Goal: Navigation & Orientation: Find specific page/section

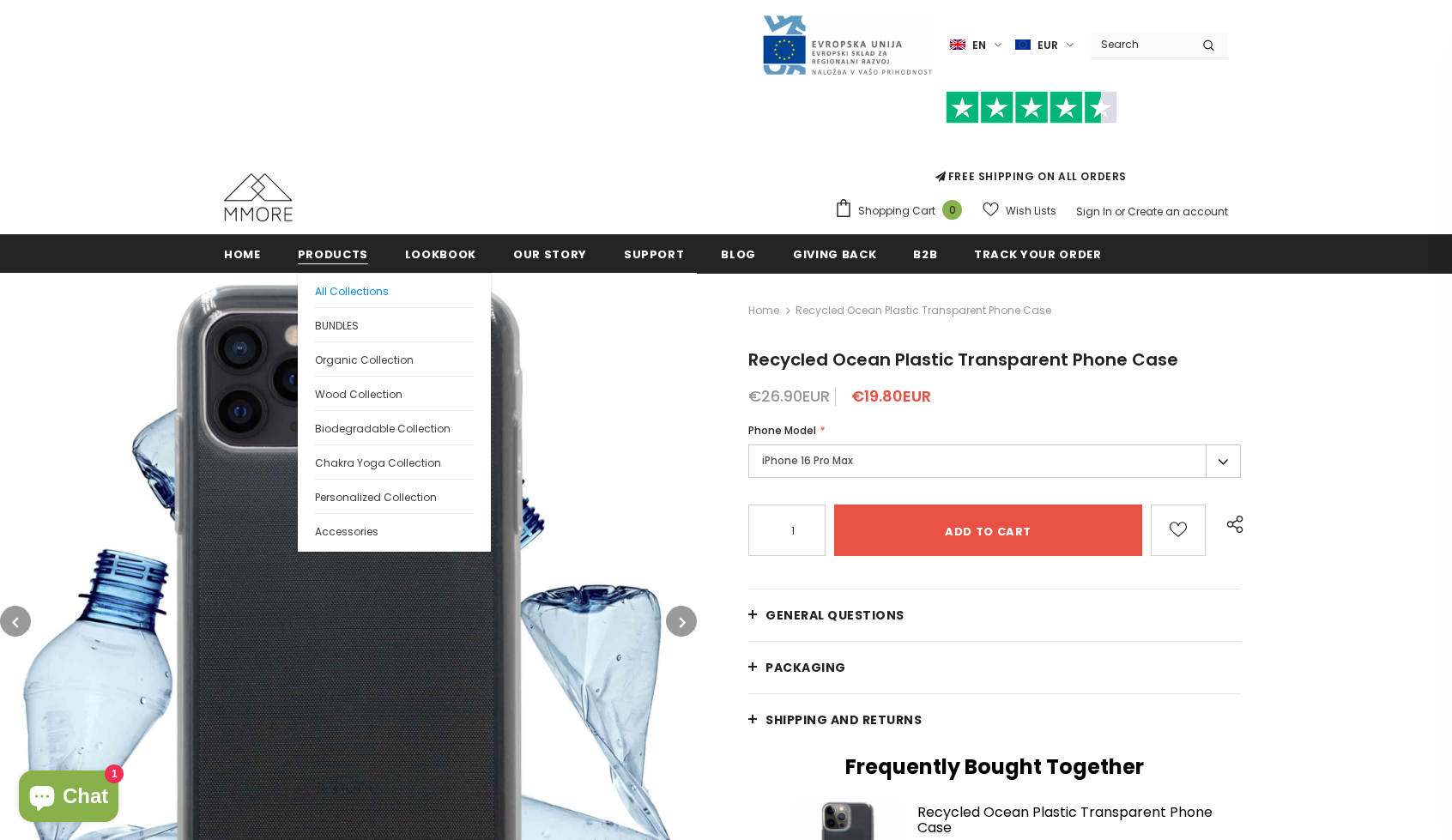
click at [357, 285] on span "All Collections" at bounding box center [352, 291] width 74 height 14
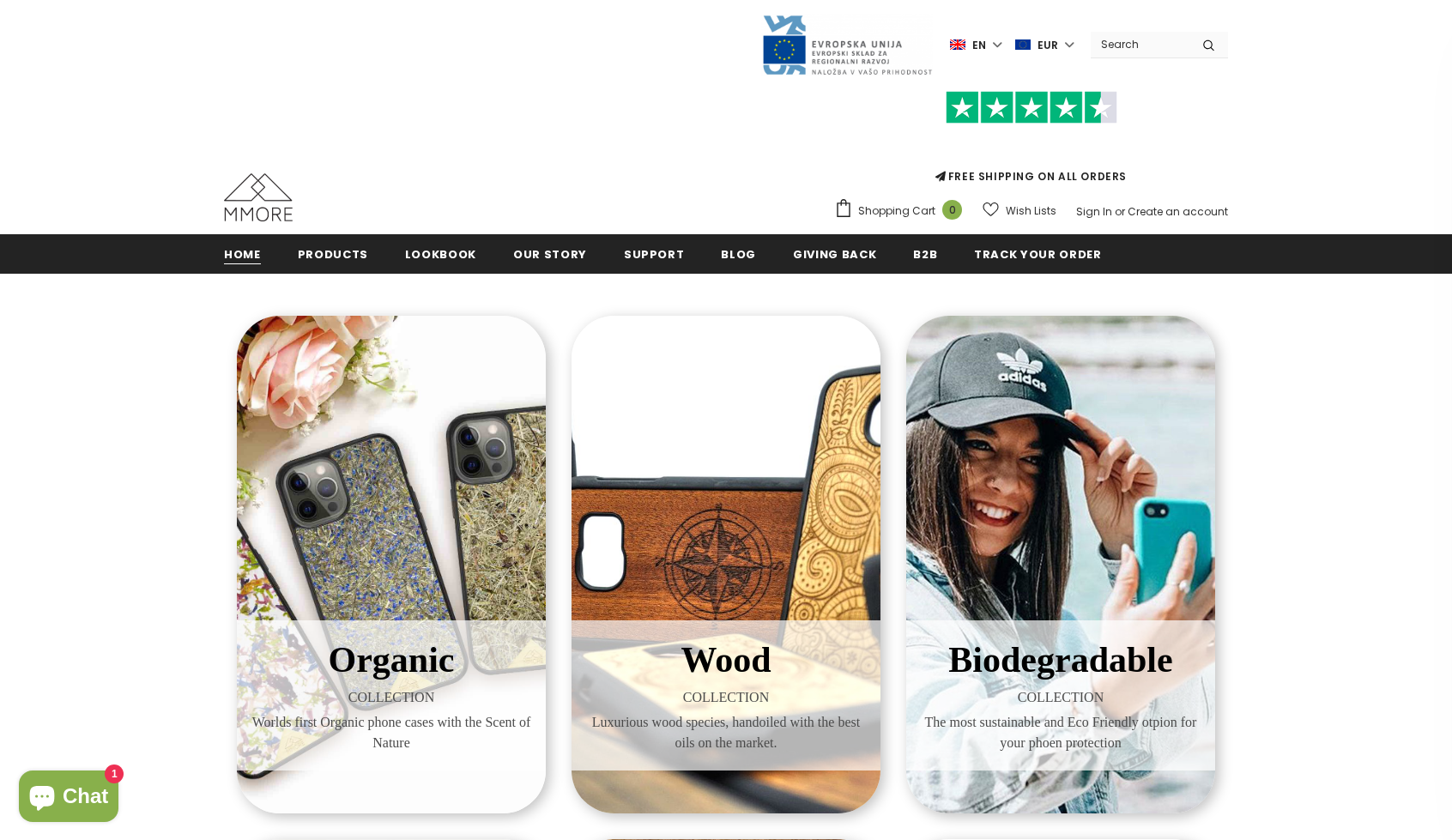
click at [251, 248] on span "Home" at bounding box center [242, 254] width 37 height 16
